Goal: Find specific page/section: Find specific page/section

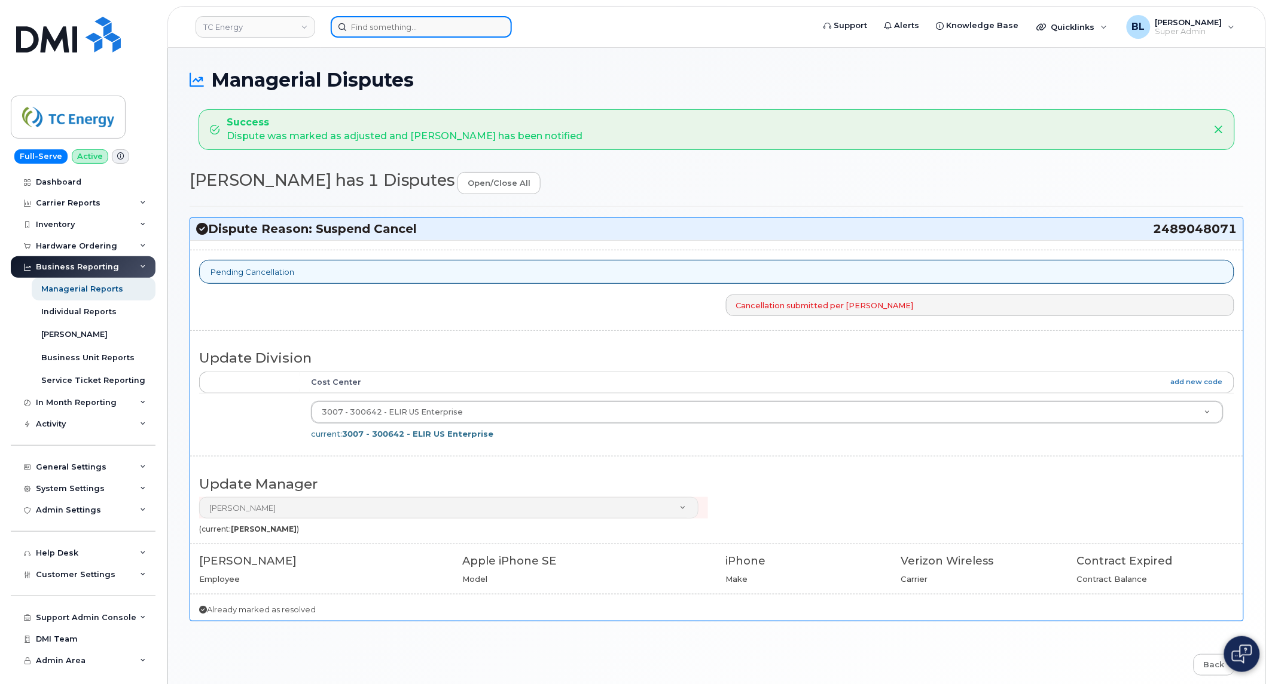
click at [451, 30] on input at bounding box center [421, 27] width 181 height 22
paste input "4038378950"
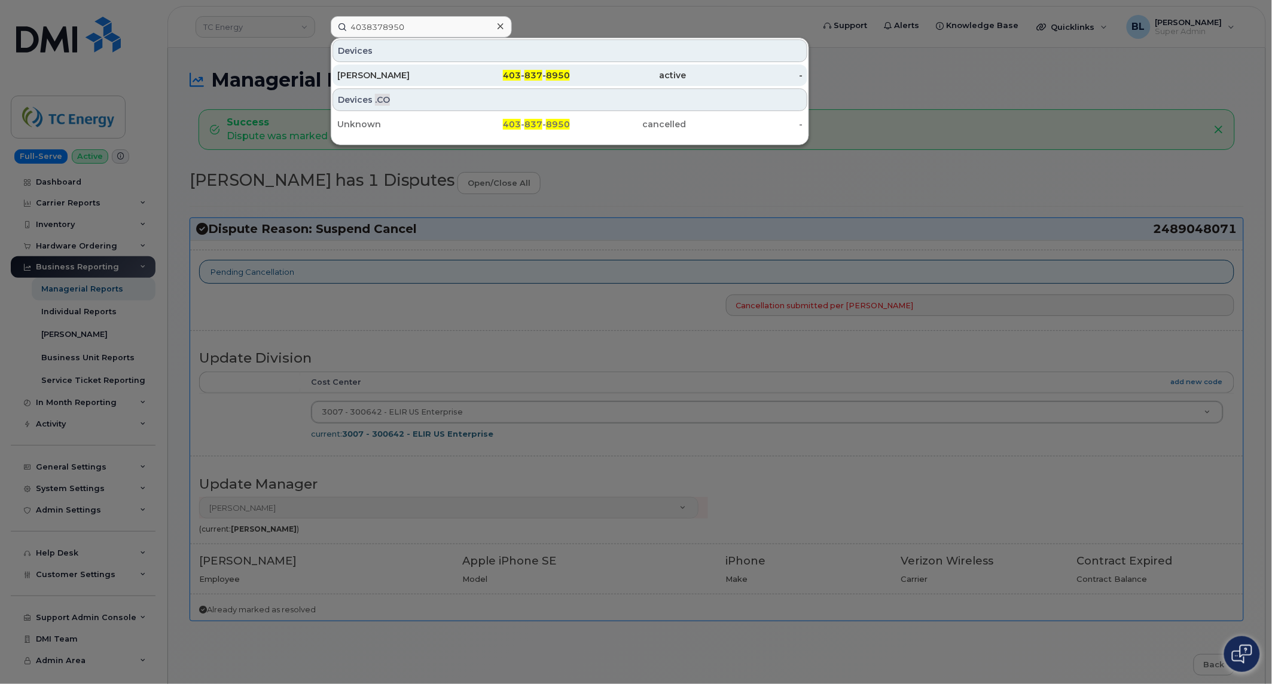
click at [524, 69] on div "403 - 837 - 8950" at bounding box center [512, 75] width 117 height 12
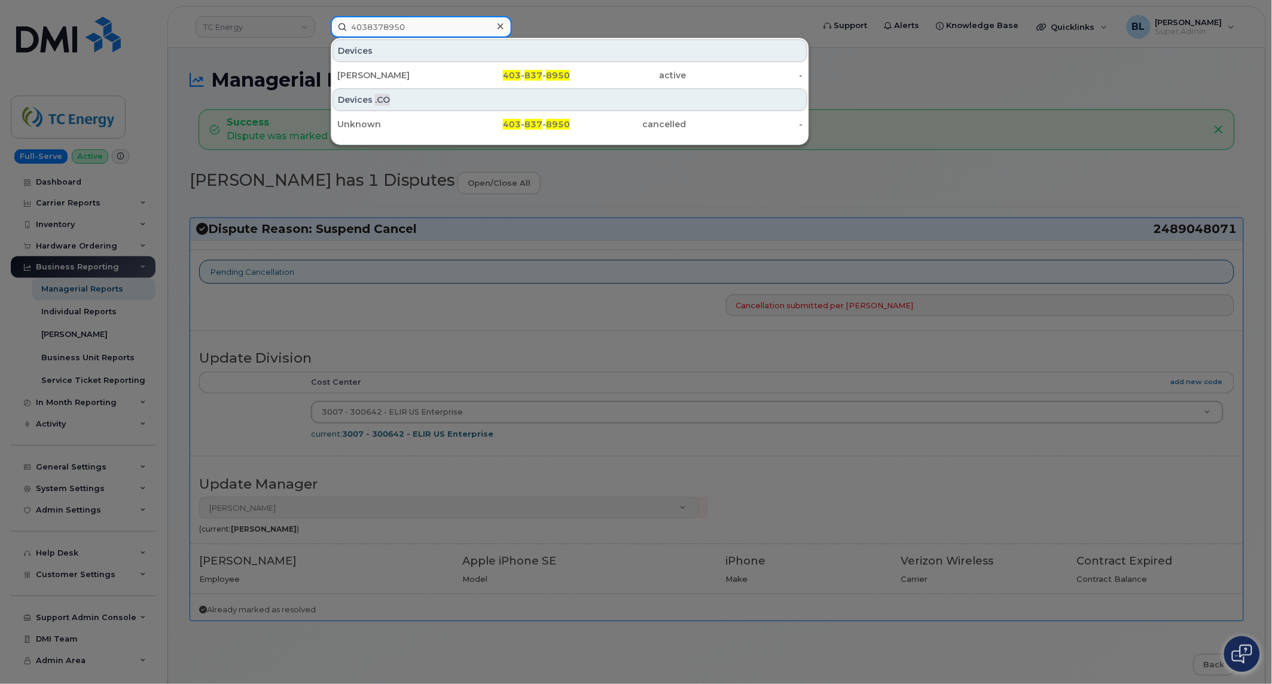
click at [404, 23] on input "4038378950" at bounding box center [421, 27] width 181 height 22
paste input "4035425249"
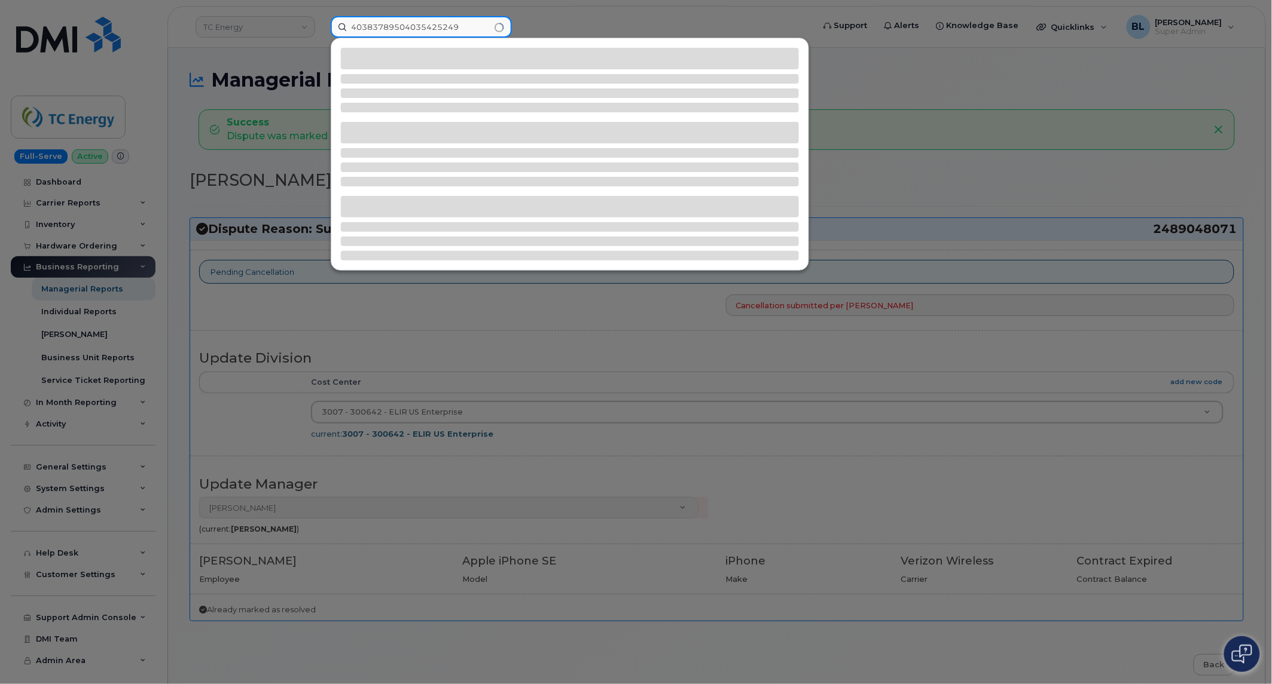
click at [474, 32] on input "40383789504035425249" at bounding box center [421, 27] width 181 height 22
paste input
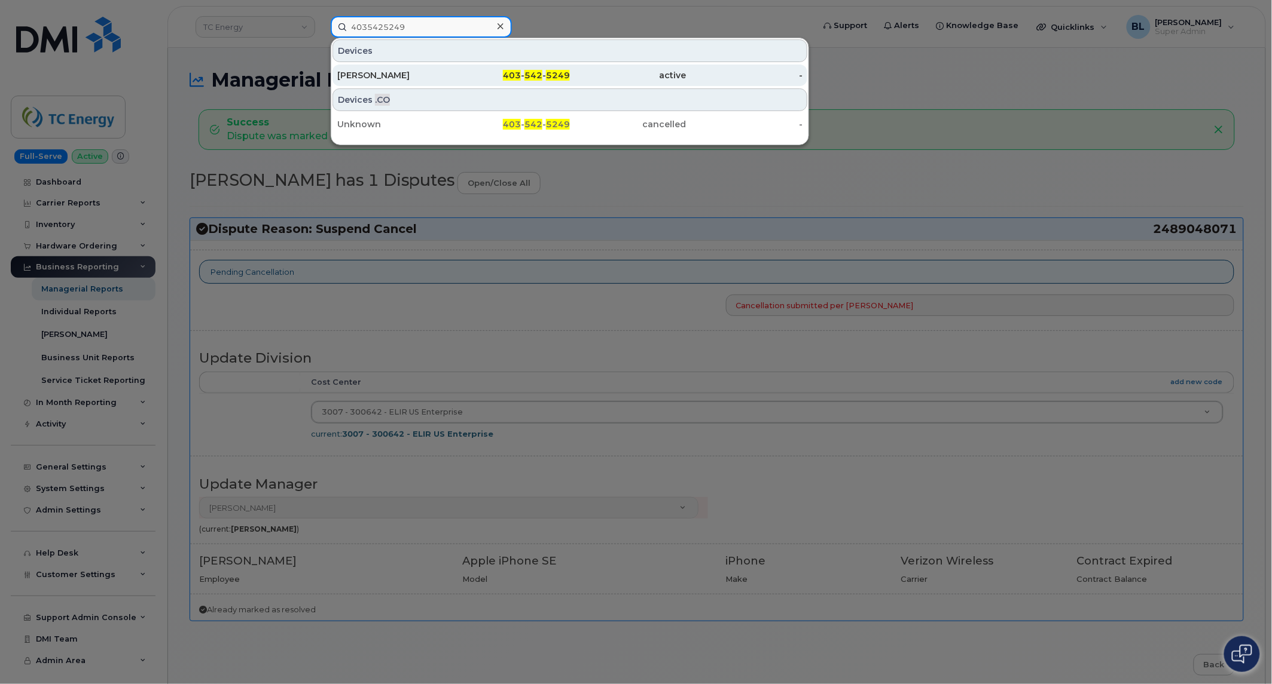
type input "4035425249"
click at [423, 73] on div "Oliver Youzwishen" at bounding box center [395, 75] width 117 height 12
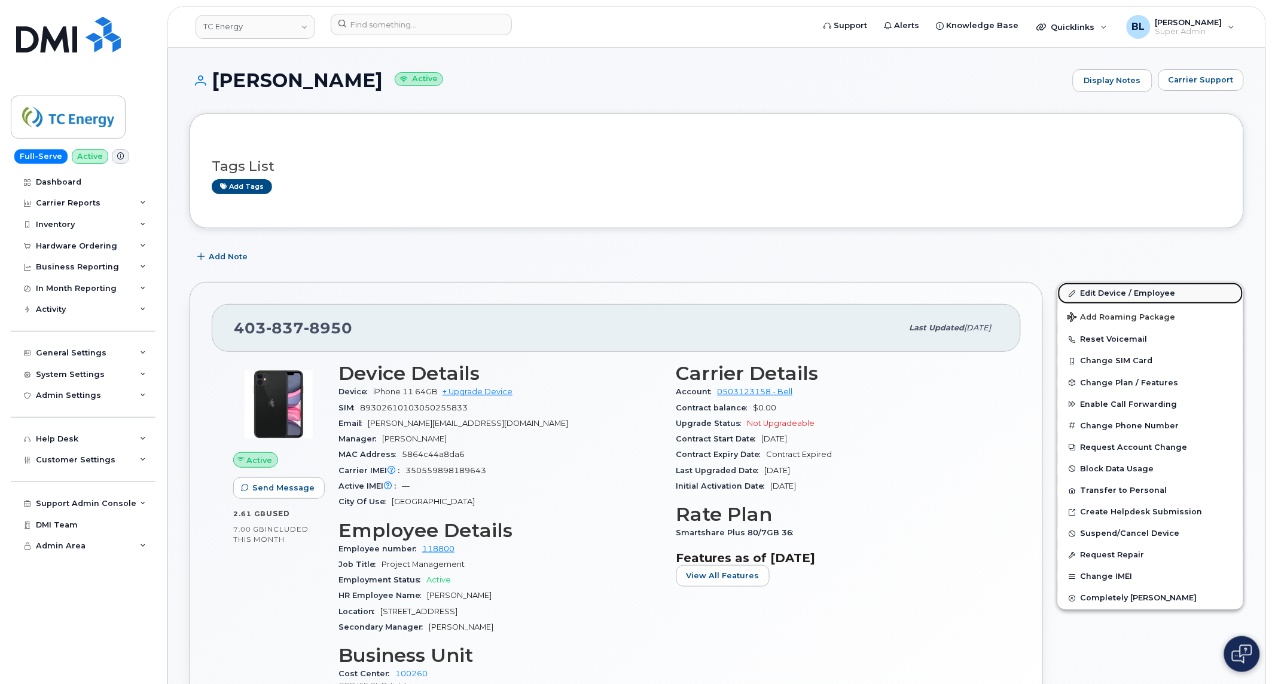
click at [1086, 283] on link "Edit Device / Employee" at bounding box center [1150, 294] width 185 height 22
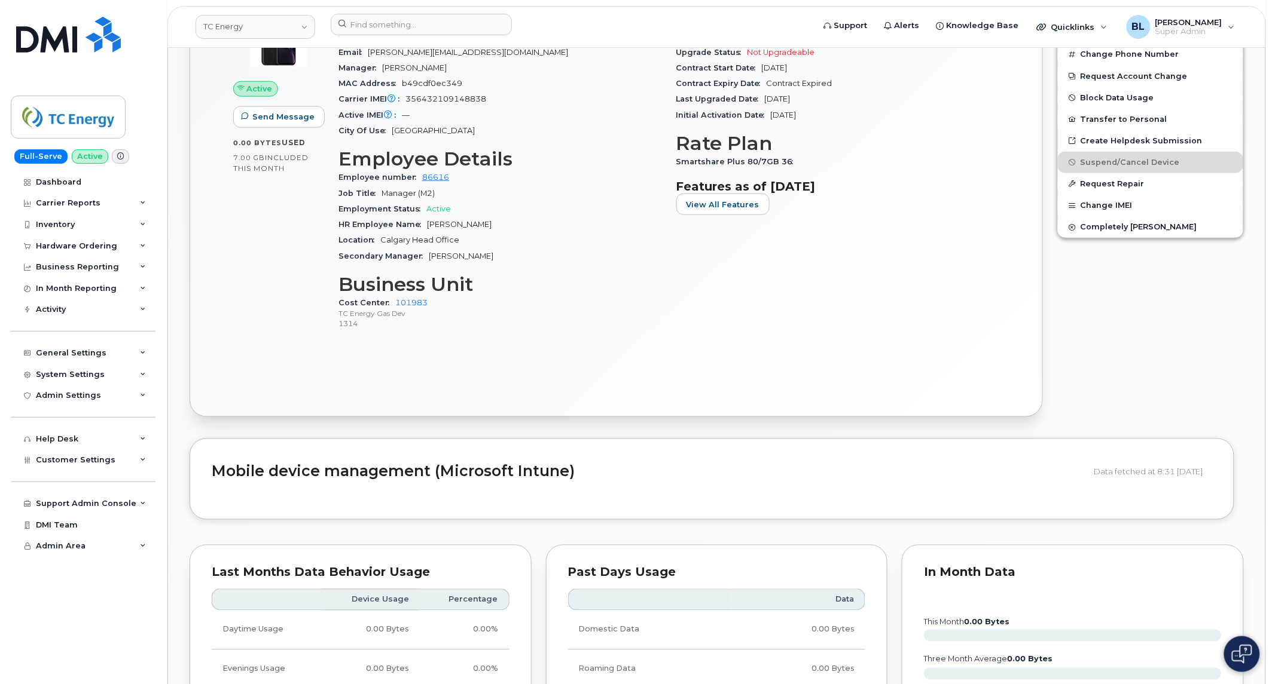
scroll to position [912, 0]
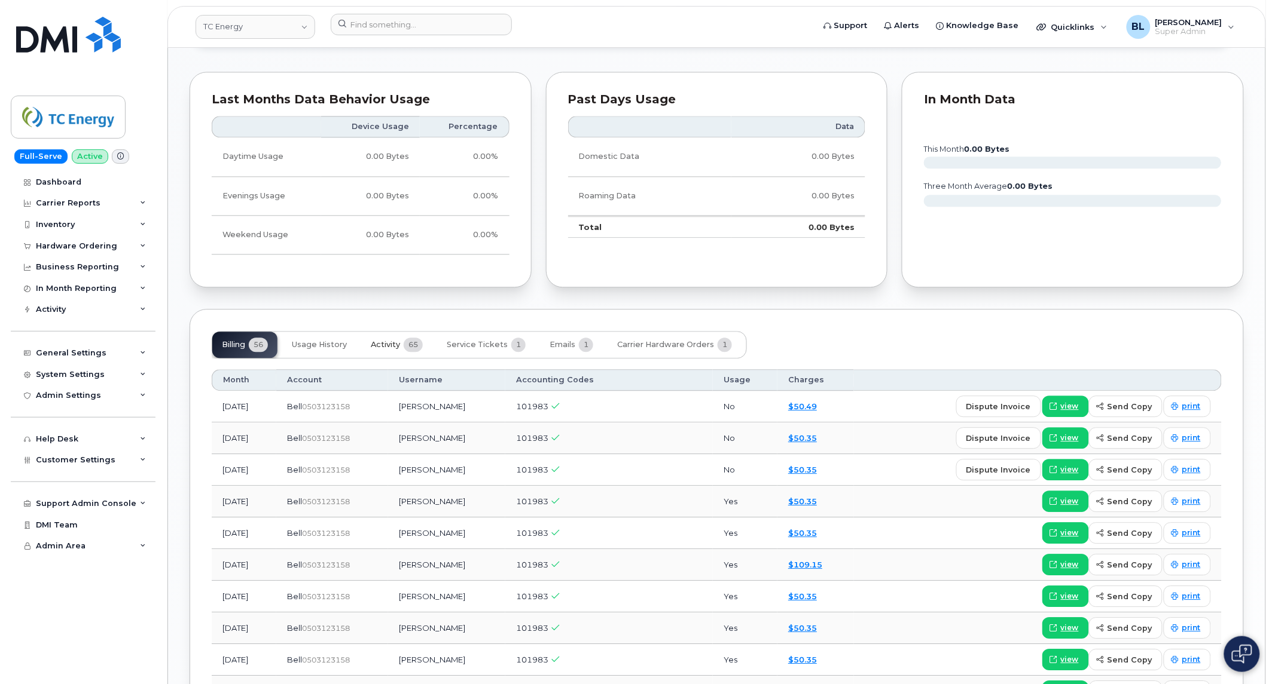
click at [393, 340] on button "Activity 65" at bounding box center [396, 345] width 71 height 26
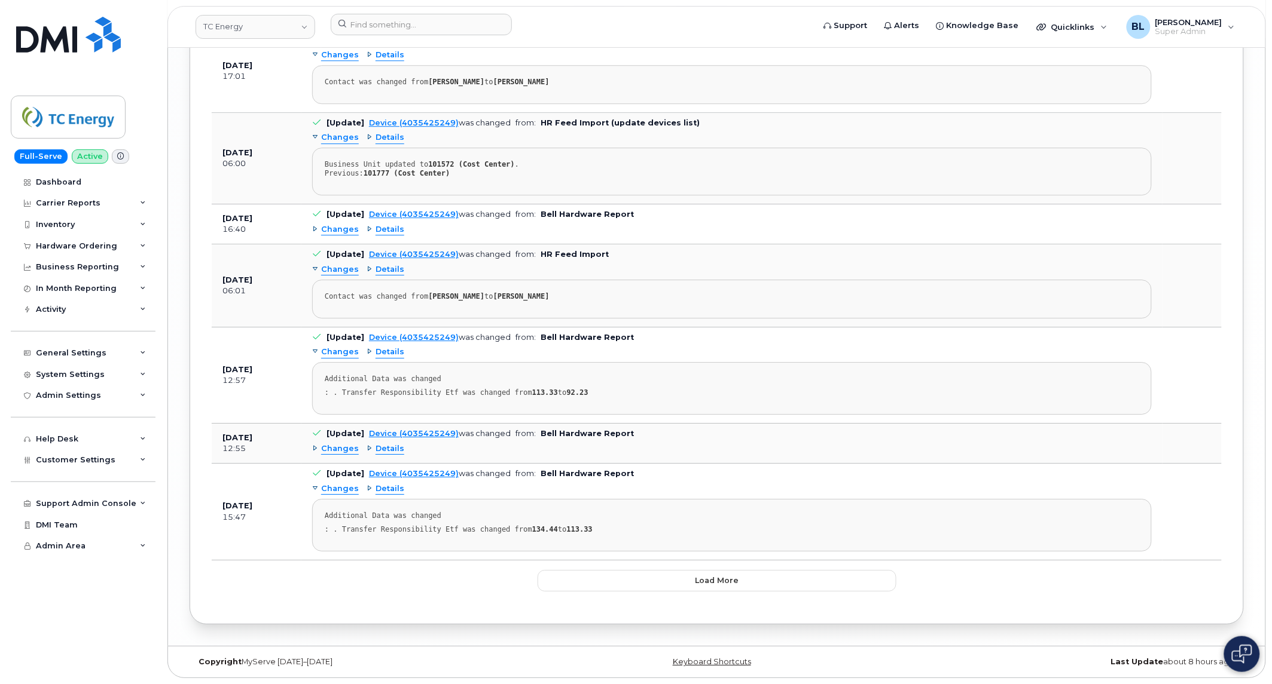
scroll to position [2817, 0]
click at [740, 583] on button "Load more" at bounding box center [716, 581] width 359 height 22
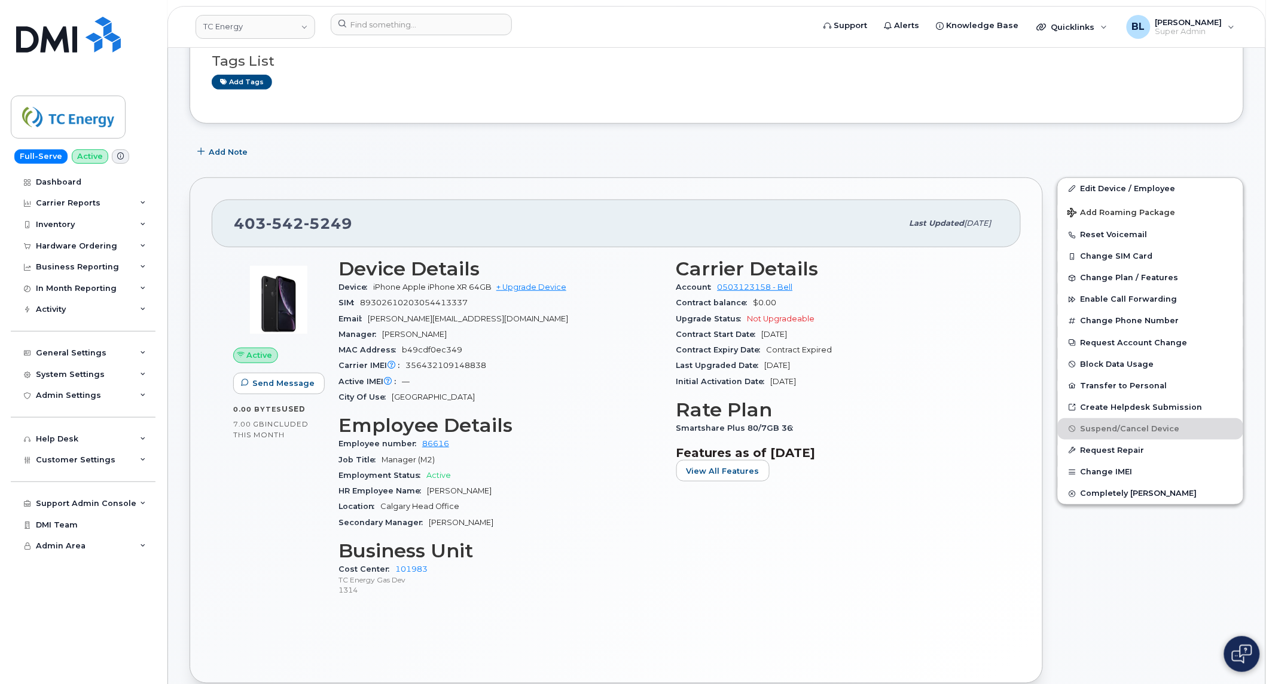
scroll to position [0, 0]
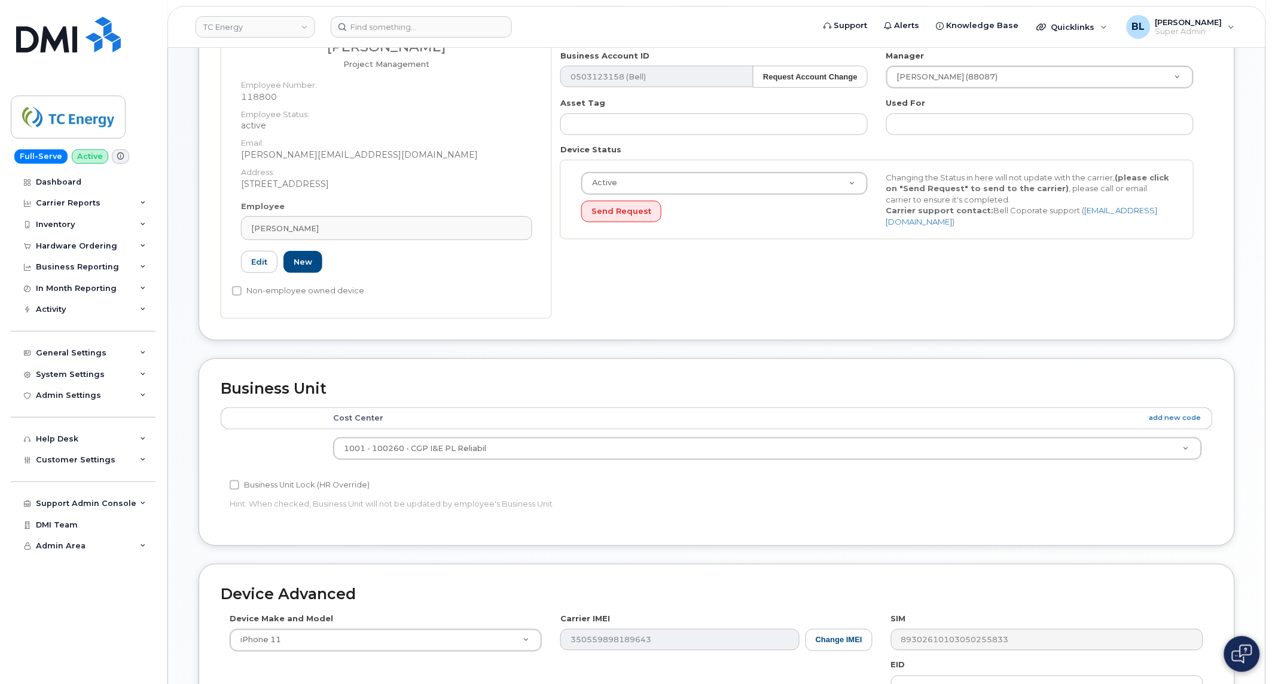
scroll to position [196, 0]
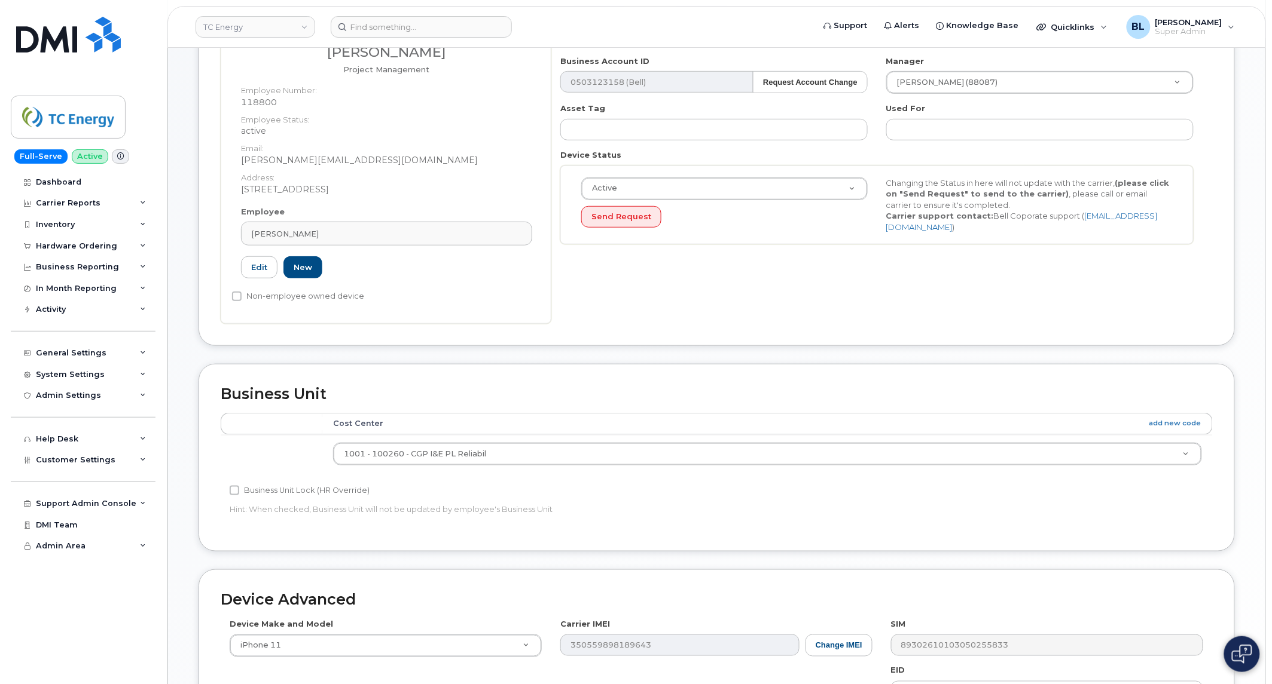
click at [791, 545] on div "Business Unit Accounting Categories Rules Cost Center add new code 1001 - 10026…" at bounding box center [716, 458] width 1036 height 188
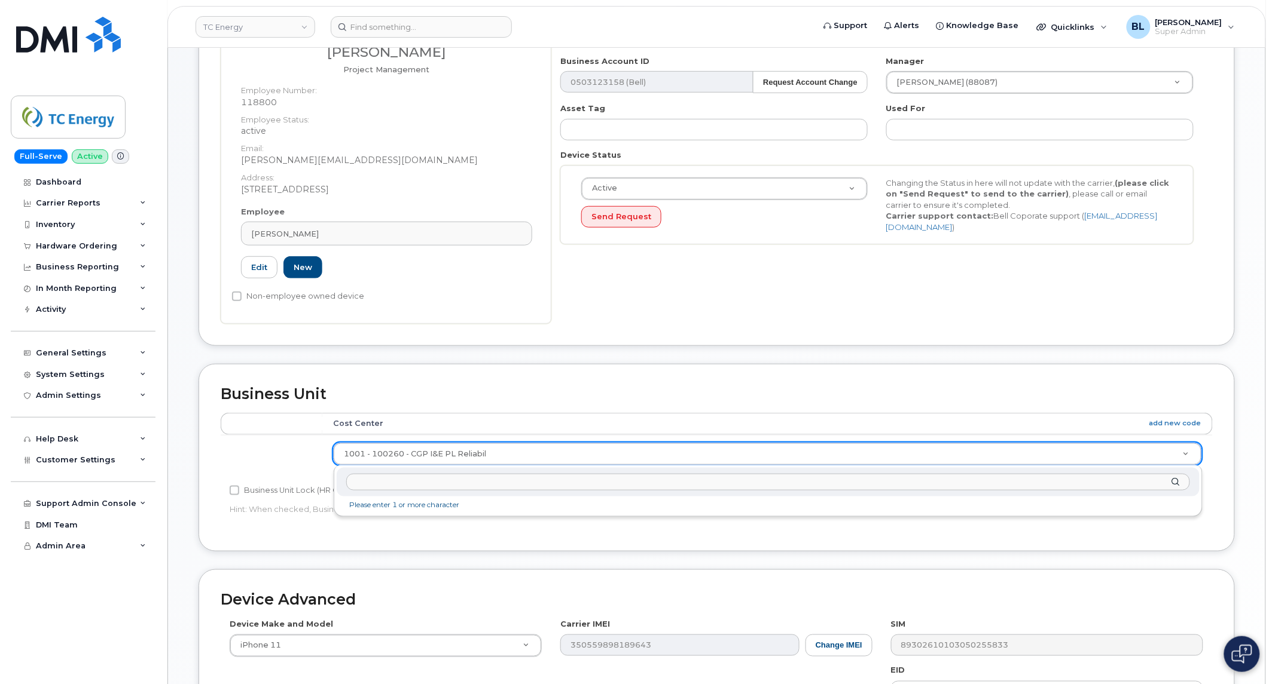
type input "100260"
